Goal: Task Accomplishment & Management: Manage account settings

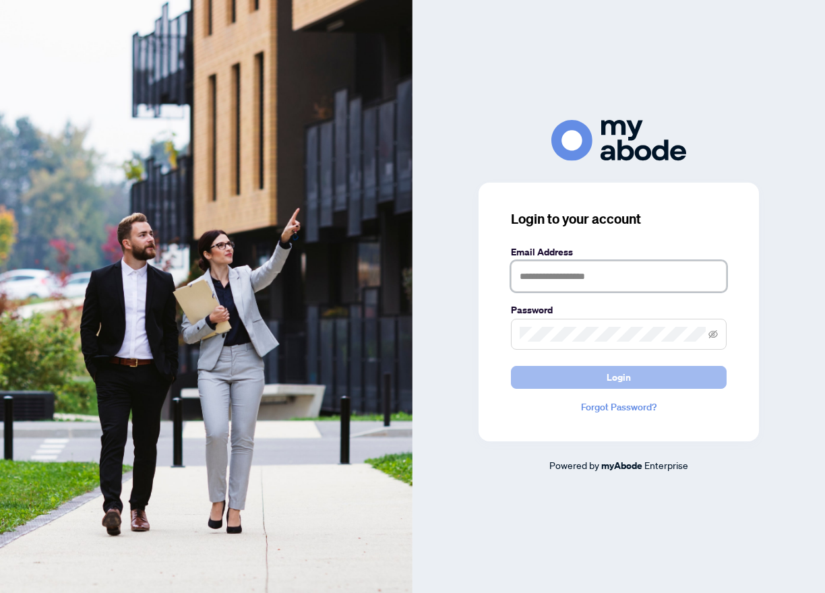
type input "**********"
click at [614, 381] on span "Login" at bounding box center [619, 378] width 24 height 22
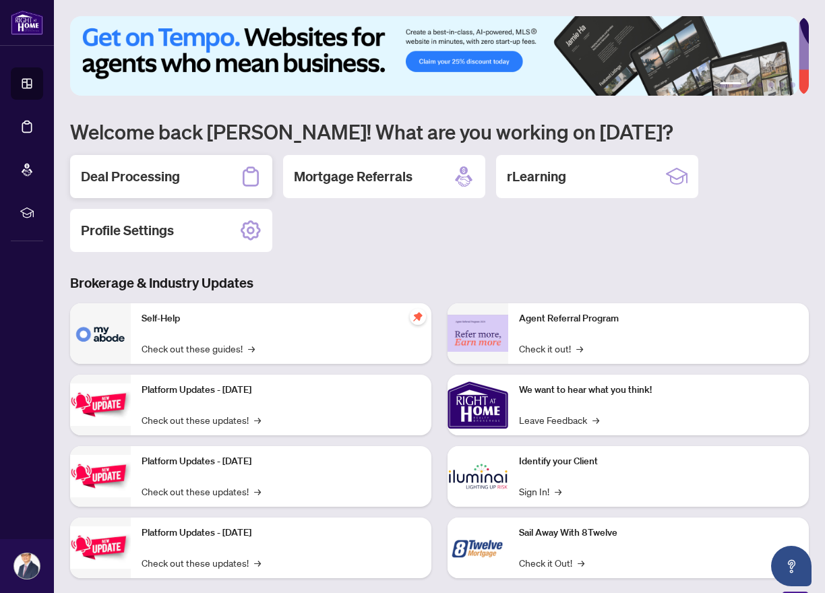
click at [144, 175] on h2 "Deal Processing" at bounding box center [130, 176] width 99 height 19
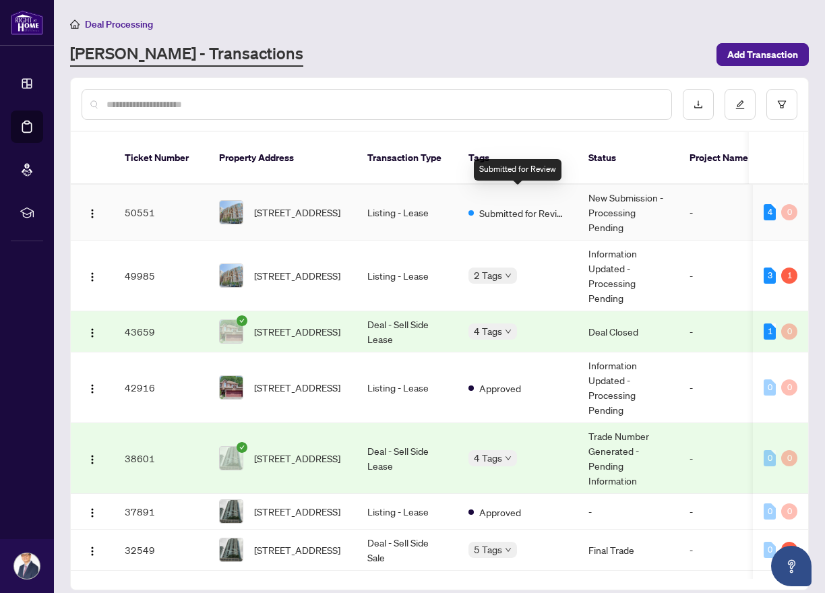
click at [498, 206] on span "Submitted for Review" at bounding box center [523, 213] width 88 height 15
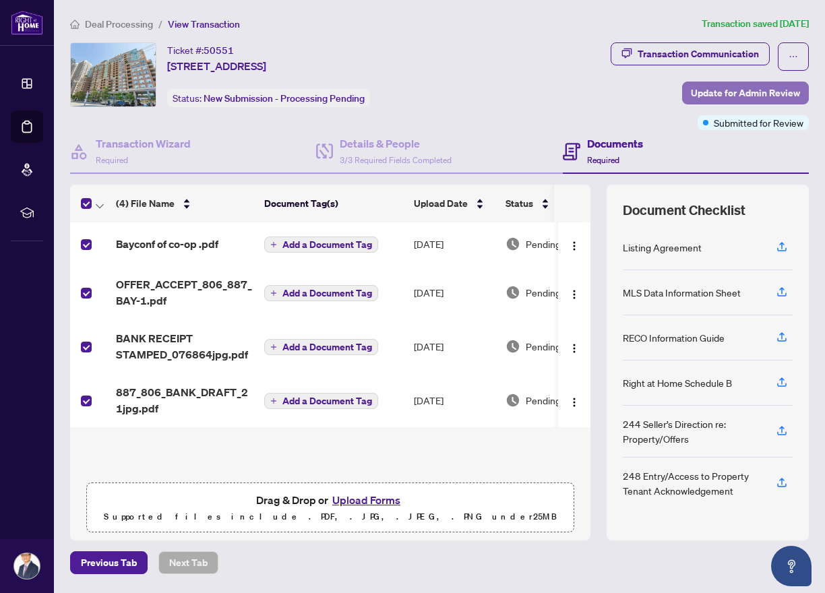
click at [714, 90] on span "Update for Admin Review" at bounding box center [745, 93] width 109 height 22
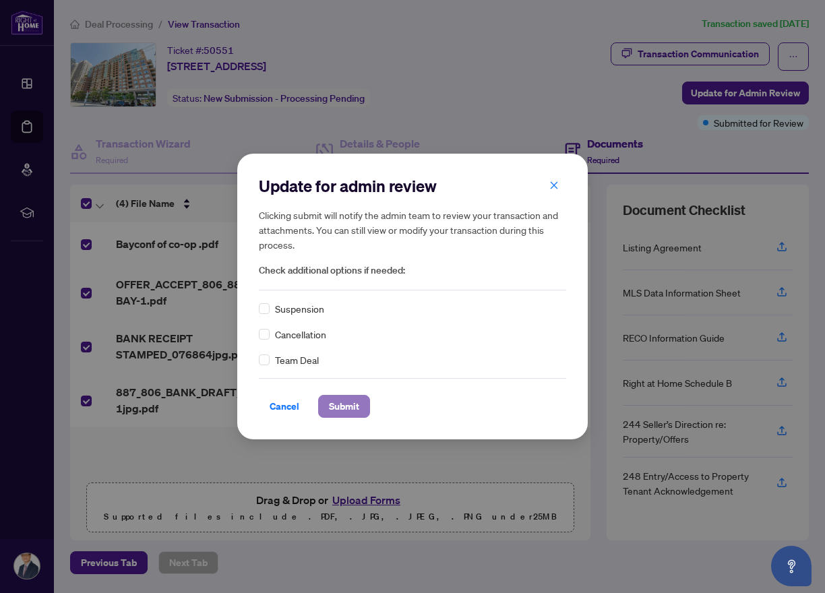
click at [355, 407] on span "Submit" at bounding box center [344, 407] width 30 height 22
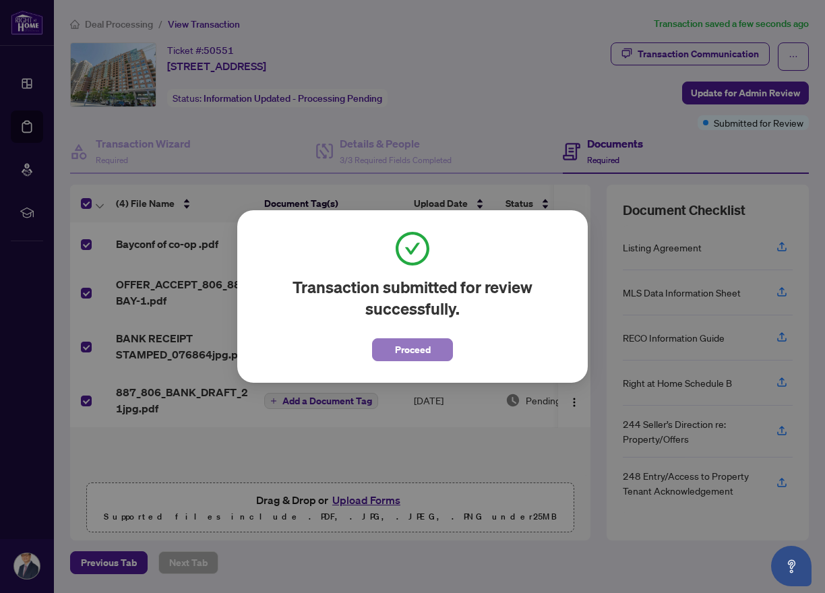
click at [414, 345] on span "Proceed" at bounding box center [413, 350] width 36 height 22
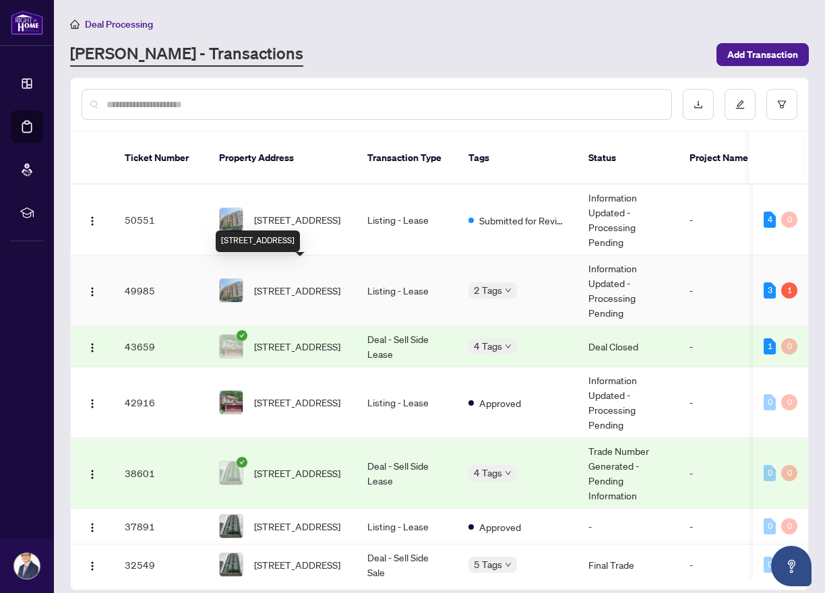
click at [286, 283] on span "[STREET_ADDRESS]" at bounding box center [297, 290] width 86 height 15
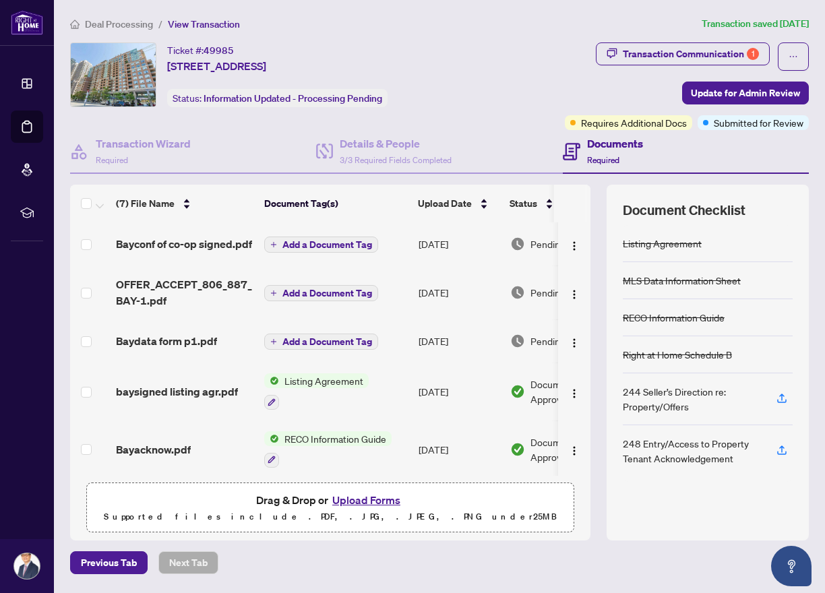
click at [541, 396] on span "Document Approved" at bounding box center [573, 392] width 84 height 30
click at [732, 125] on span "Submitted for Review" at bounding box center [759, 122] width 90 height 15
click at [771, 123] on span "Submitted for Review" at bounding box center [759, 122] width 90 height 15
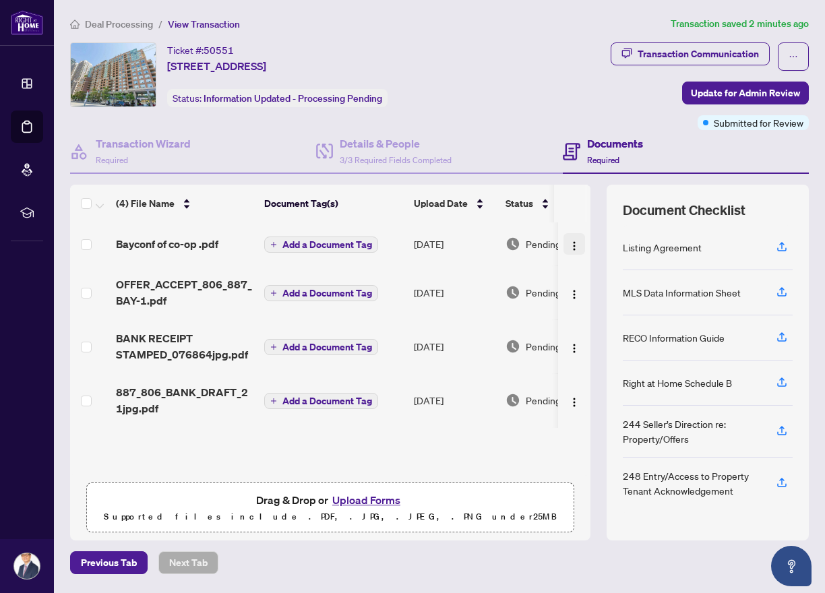
click at [572, 250] on img "button" at bounding box center [574, 246] width 11 height 11
